Goal: Navigation & Orientation: Find specific page/section

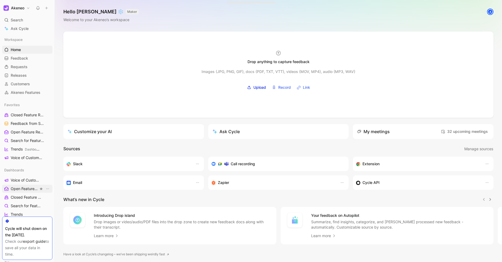
click at [24, 187] on span "Open Feature Requests" at bounding box center [25, 188] width 28 height 5
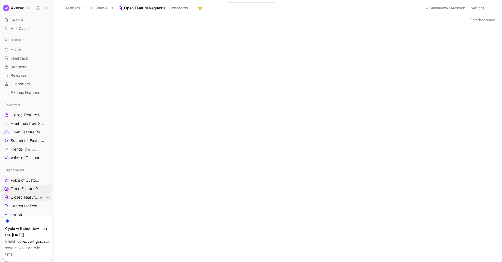
click at [19, 198] on span "Closed Feature Requests" at bounding box center [25, 196] width 28 height 5
click at [22, 85] on span "Customers" at bounding box center [20, 83] width 19 height 5
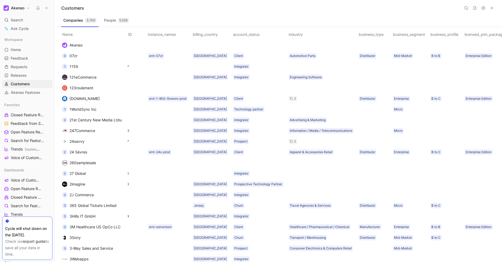
scroll to position [0, 400]
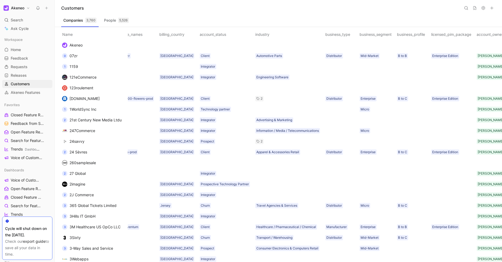
click at [313, 9] on div "Customers" at bounding box center [278, 8] width 447 height 16
click at [377, 18] on div "Companies 3,760 People 5,526" at bounding box center [278, 21] width 434 height 11
click at [24, 49] on link "Home G then H" at bounding box center [27, 50] width 50 height 8
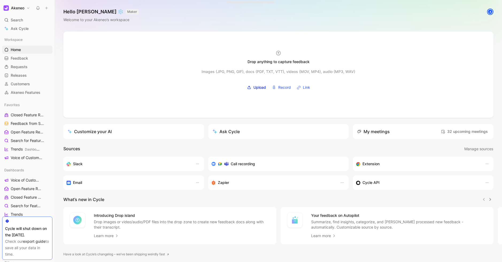
click at [22, 7] on h1 "Akeneo" at bounding box center [17, 8] width 13 height 5
